Goal: Information Seeking & Learning: Learn about a topic

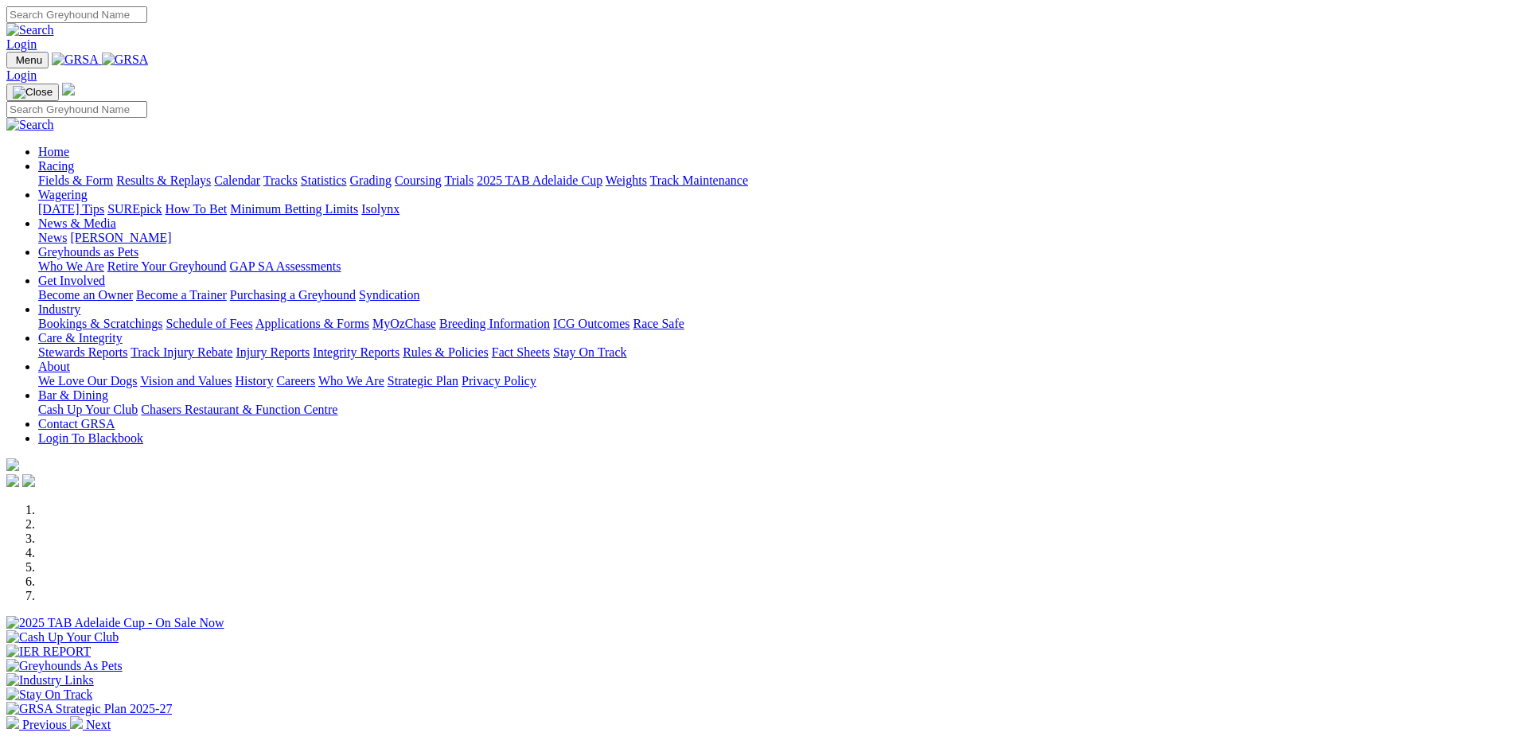
click at [70, 360] on link "About" at bounding box center [54, 367] width 32 height 14
click at [137, 374] on link "We Love Our Dogs" at bounding box center [87, 381] width 99 height 14
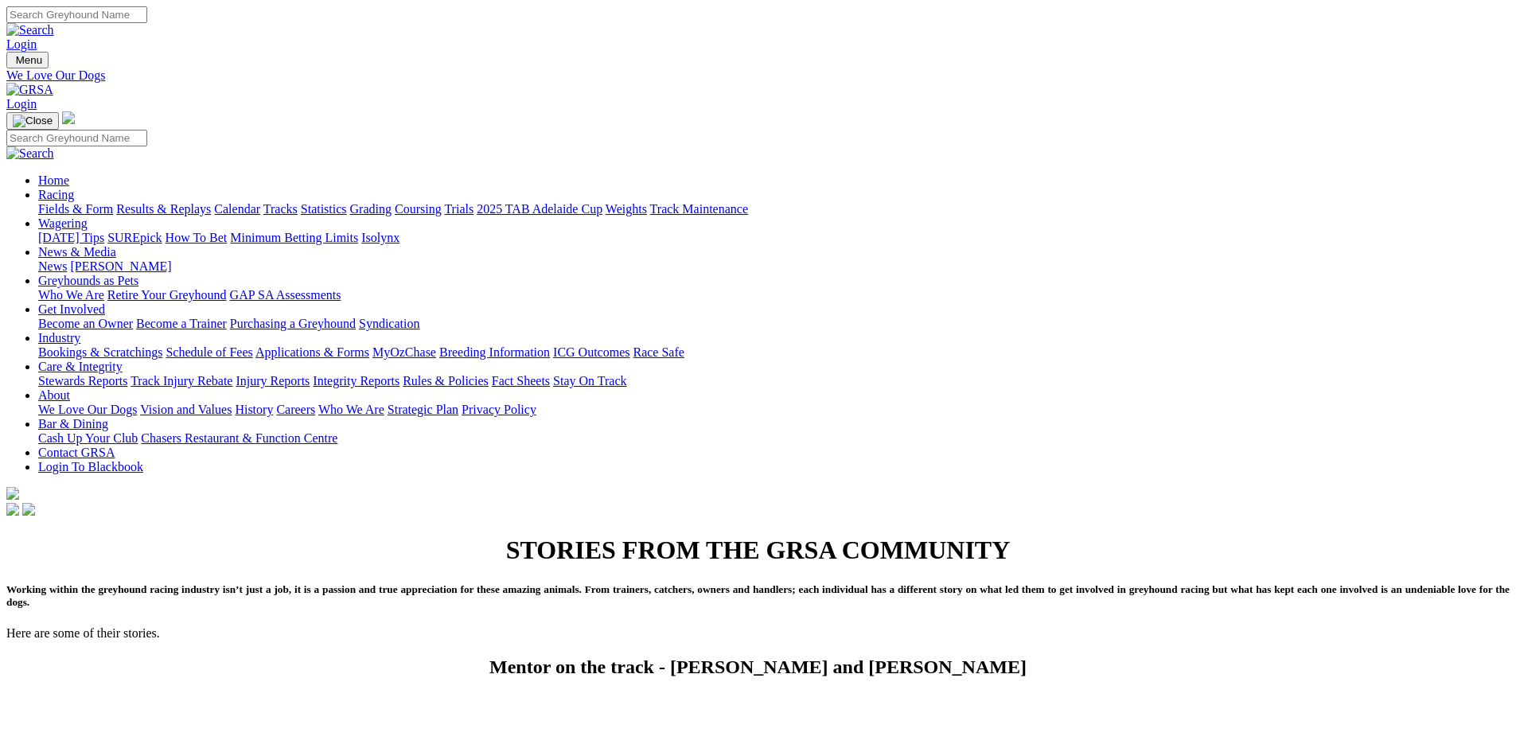
click at [232, 403] on link "Vision and Values" at bounding box center [186, 410] width 92 height 14
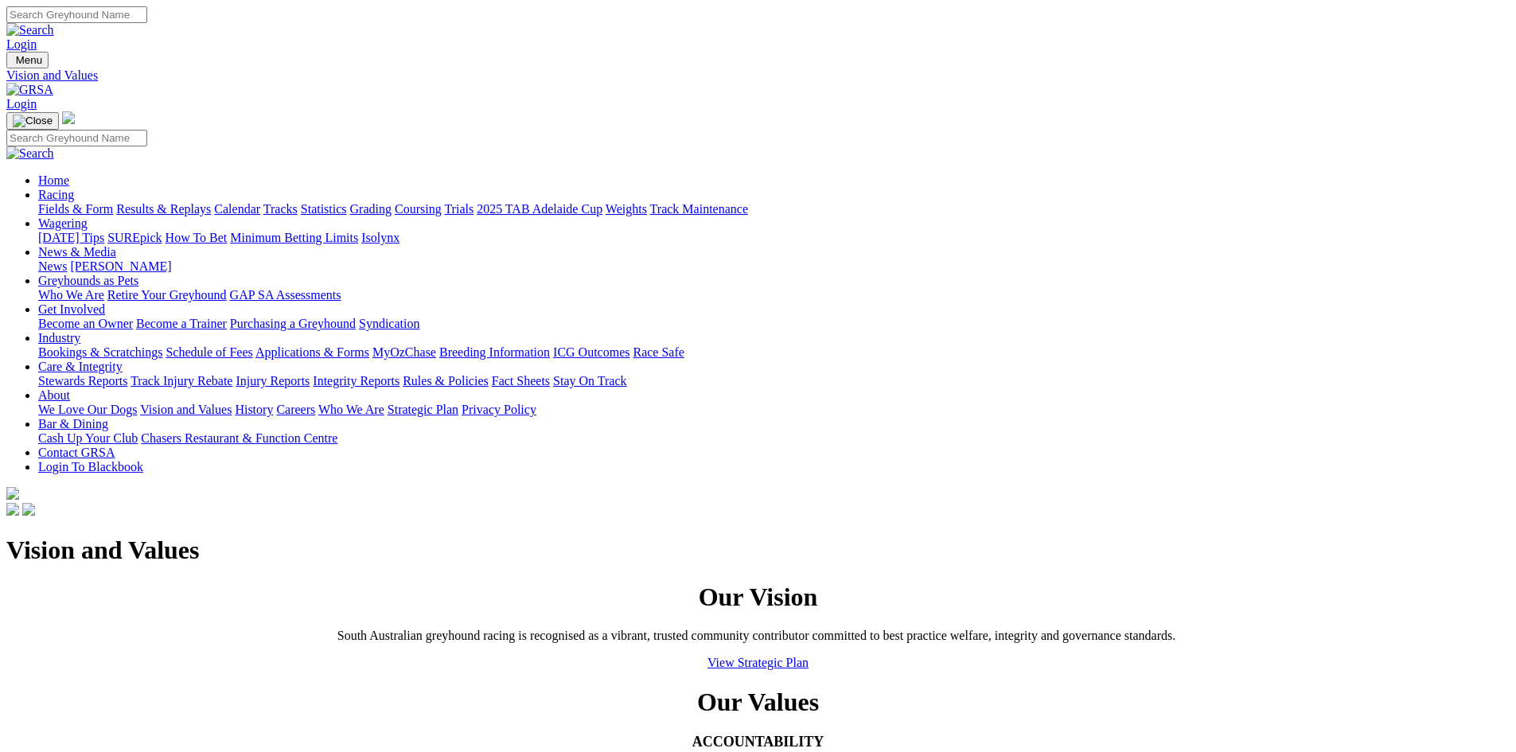
scroll to position [398, 0]
